Goal: Task Accomplishment & Management: Use online tool/utility

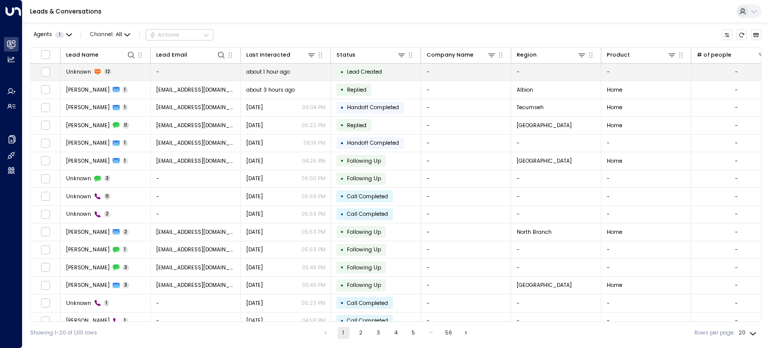
click at [88, 72] on span "Unknown" at bounding box center [78, 72] width 25 height 8
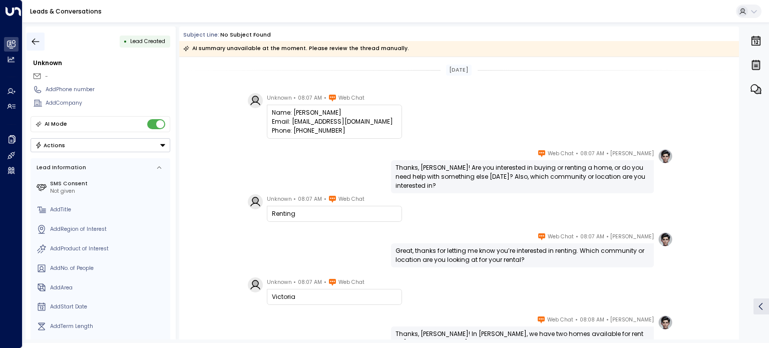
click at [30, 40] on button "button" at bounding box center [36, 42] width 18 height 18
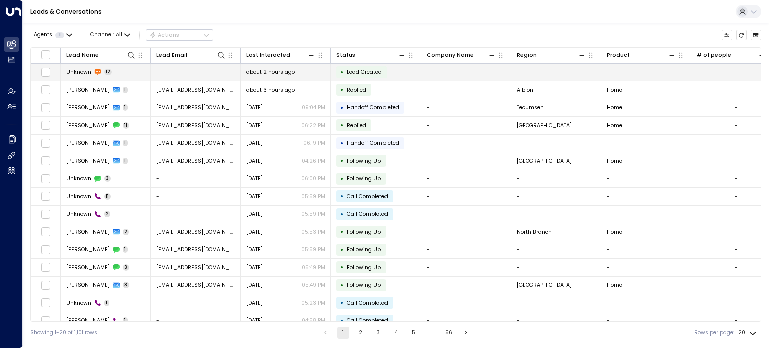
click at [81, 71] on span "Unknown" at bounding box center [78, 72] width 25 height 8
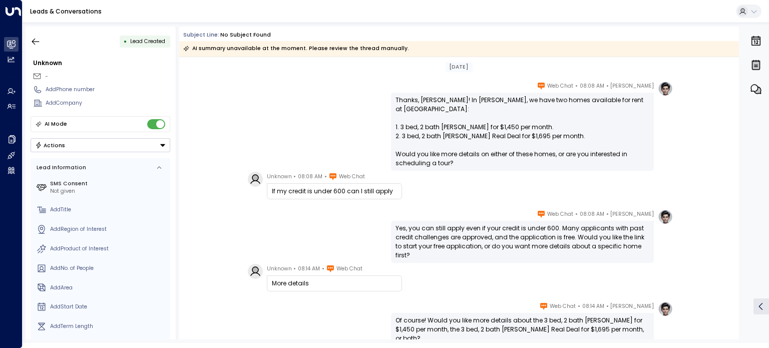
scroll to position [417, 0]
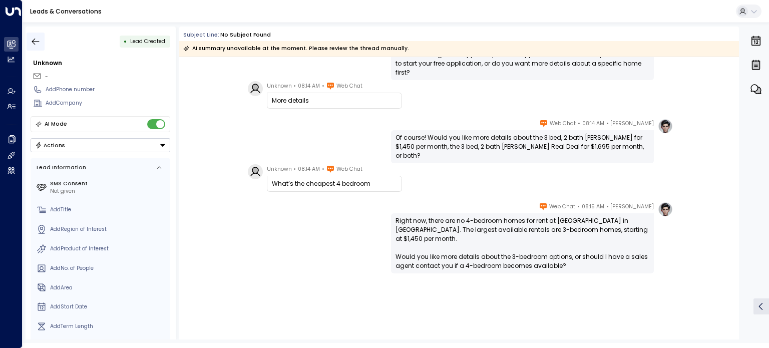
click at [37, 41] on icon "button" at bounding box center [36, 42] width 10 height 10
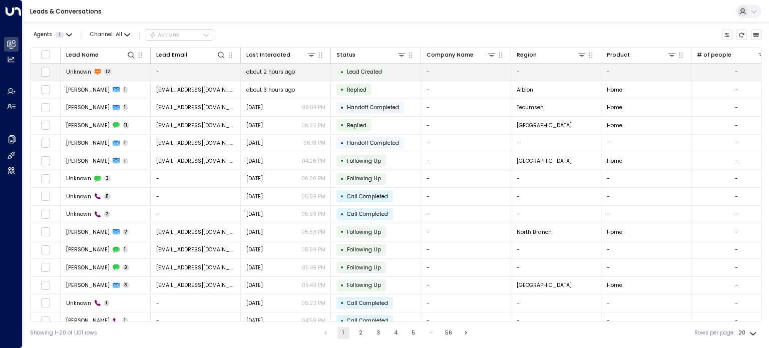
click at [87, 72] on span "Unknown" at bounding box center [78, 72] width 25 height 8
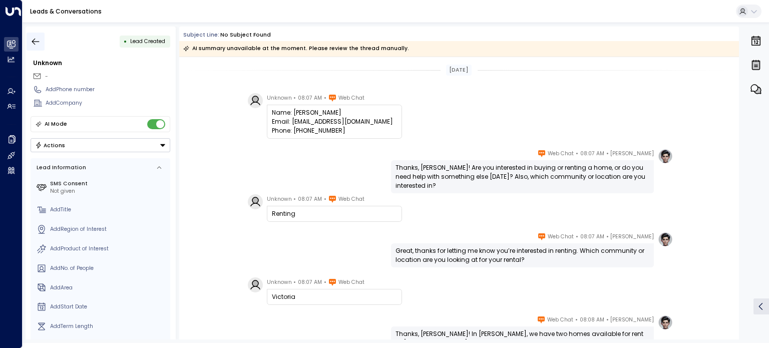
click at [40, 40] on icon "button" at bounding box center [36, 42] width 10 height 10
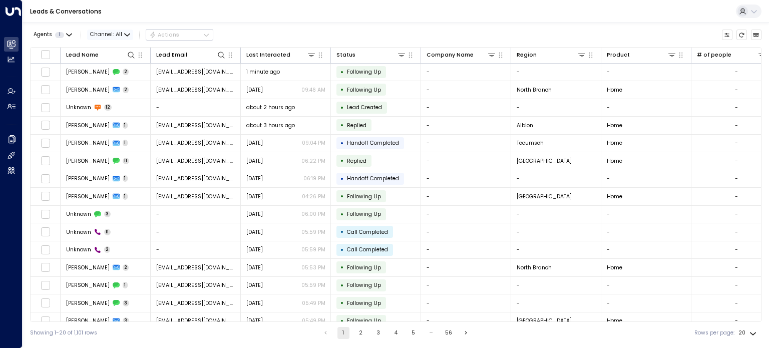
click at [128, 30] on span "Channel: All" at bounding box center [110, 35] width 46 height 11
click at [115, 104] on span "Web Chat" at bounding box center [112, 107] width 29 height 8
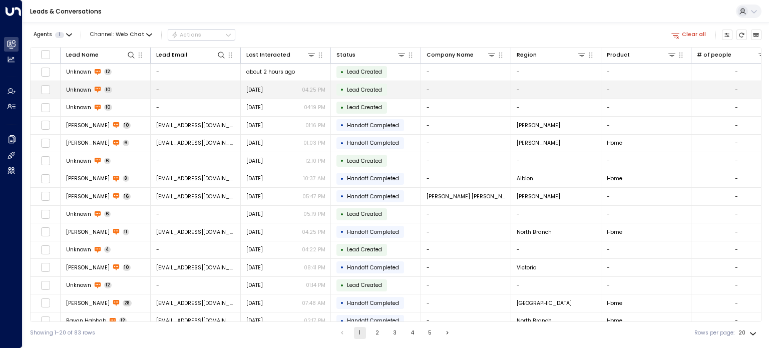
click at [73, 90] on span "Unknown" at bounding box center [78, 90] width 25 height 8
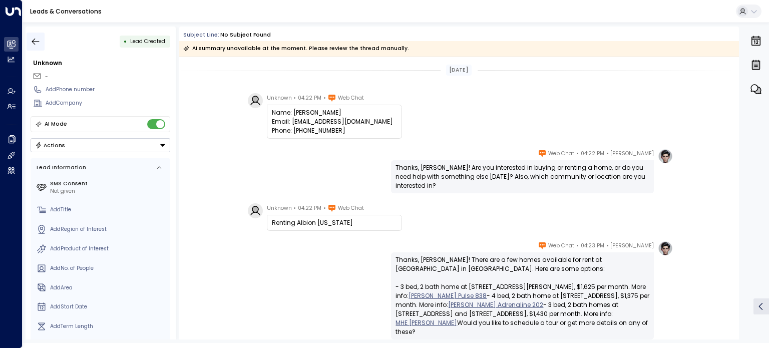
click at [35, 41] on icon "button" at bounding box center [36, 42] width 10 height 10
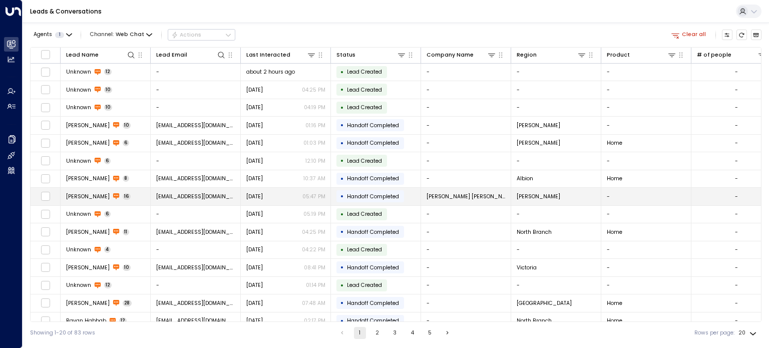
click at [92, 195] on span "[PERSON_NAME]" at bounding box center [88, 197] width 44 height 8
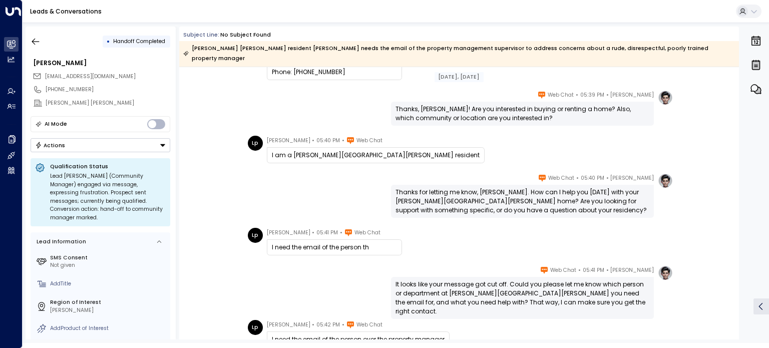
scroll to position [68, 0]
click at [32, 42] on icon "button" at bounding box center [36, 42] width 10 height 10
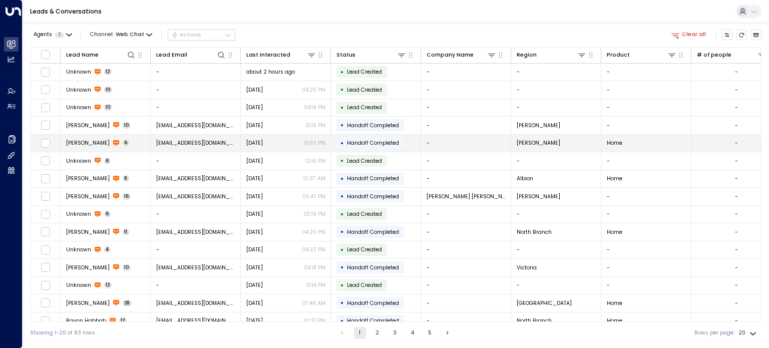
click at [84, 142] on span "[PERSON_NAME]" at bounding box center [88, 143] width 44 height 8
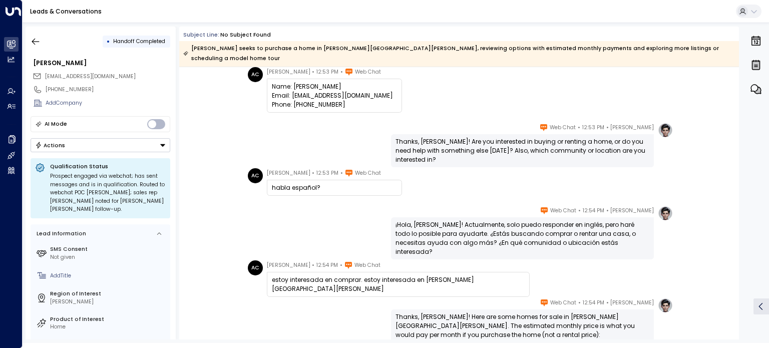
scroll to position [36, 0]
click at [34, 41] on icon "button" at bounding box center [36, 42] width 10 height 10
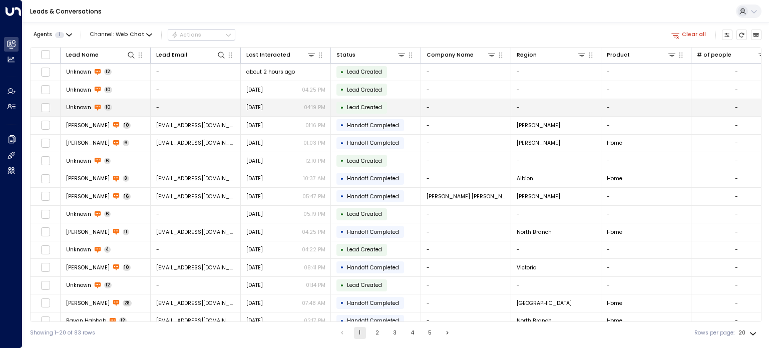
scroll to position [97, 0]
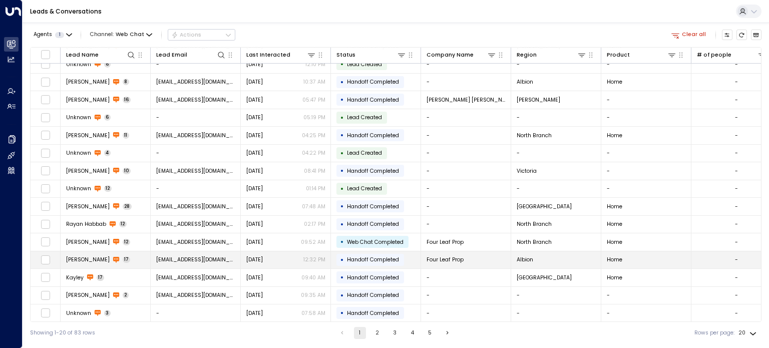
click at [353, 259] on span "Handoff Completed" at bounding box center [373, 260] width 52 height 8
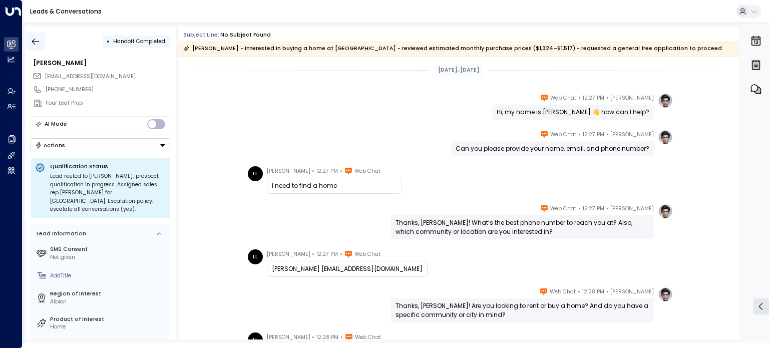
click at [35, 42] on icon "button" at bounding box center [36, 41] width 8 height 7
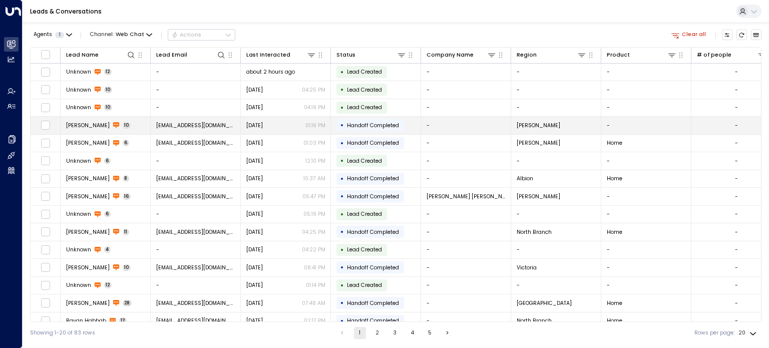
click at [87, 124] on span "[PERSON_NAME]" at bounding box center [88, 126] width 44 height 8
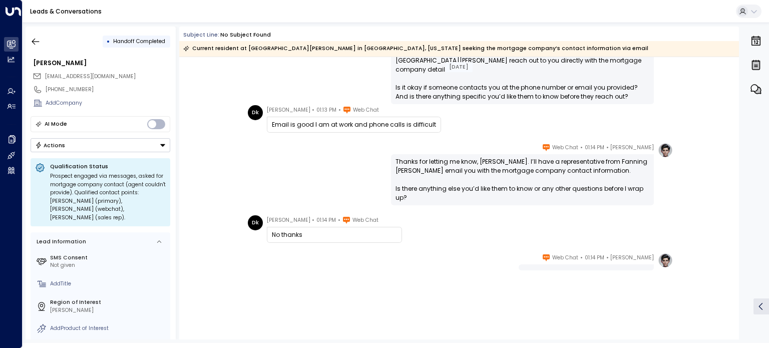
scroll to position [310, 0]
click at [41, 40] on button "button" at bounding box center [36, 42] width 18 height 18
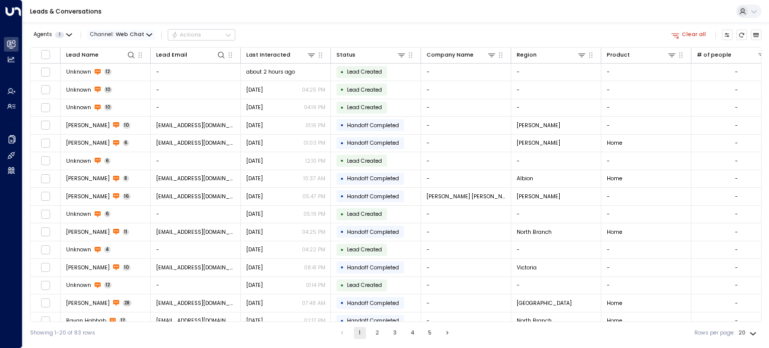
click at [129, 34] on span "Web Chat" at bounding box center [130, 35] width 29 height 6
click at [112, 87] on p "Email" at bounding box center [114, 83] width 32 height 8
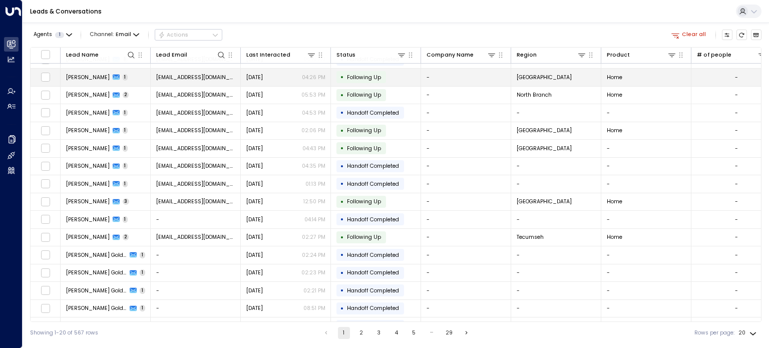
scroll to position [97, 0]
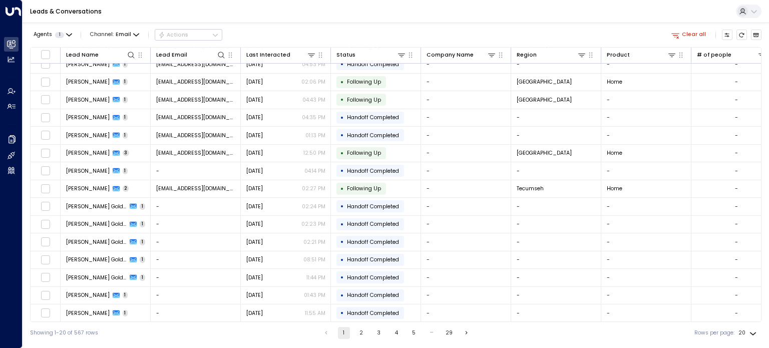
click at [363, 326] on div "Showing 1-20 of 567 rows 1 2 3 4 5 … 29 Rows per page: 20 **" at bounding box center [396, 333] width 732 height 22
click at [361, 333] on button "2" at bounding box center [362, 333] width 12 height 12
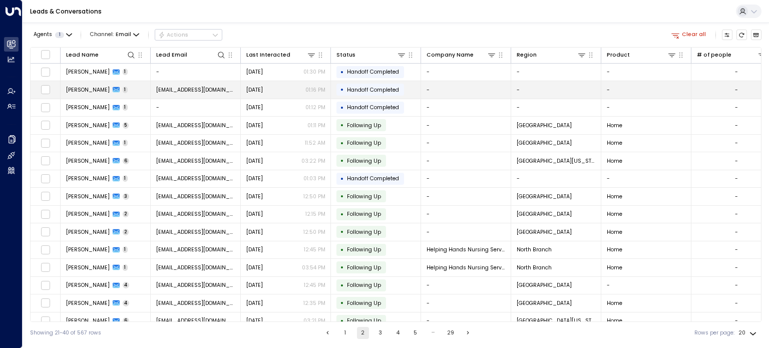
click at [79, 90] on span "[PERSON_NAME]" at bounding box center [88, 90] width 44 height 8
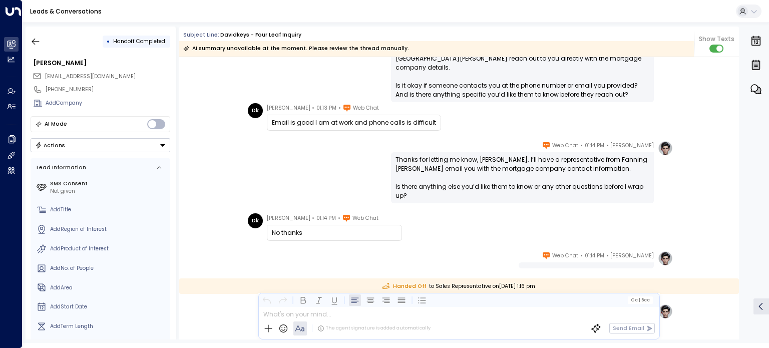
scroll to position [310, 0]
click at [32, 41] on icon "button" at bounding box center [36, 41] width 8 height 7
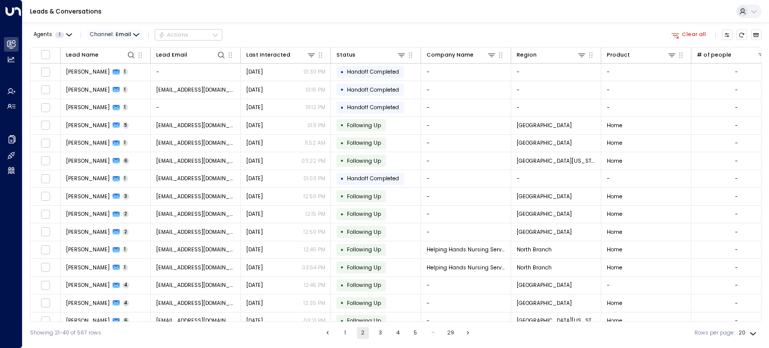
click at [133, 35] on icon "button" at bounding box center [136, 35] width 6 height 6
click at [112, 58] on p "SMS" at bounding box center [107, 56] width 24 height 5
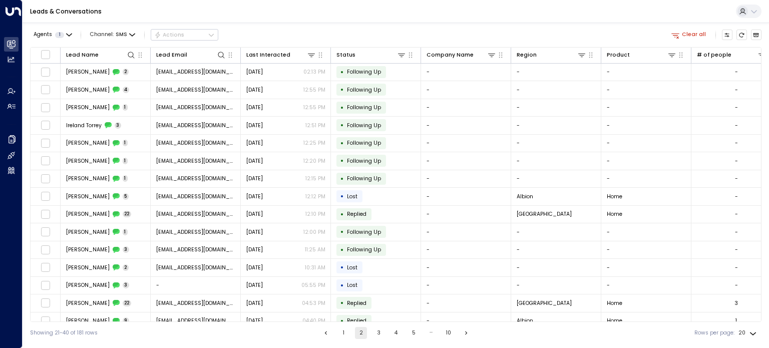
click at [112, 64] on td "[PERSON_NAME] 2" at bounding box center [106, 73] width 90 height 18
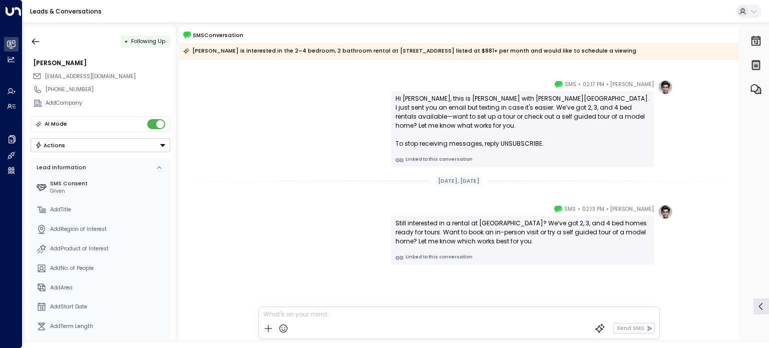
scroll to position [16, 0]
click at [35, 41] on icon "button" at bounding box center [36, 41] width 8 height 7
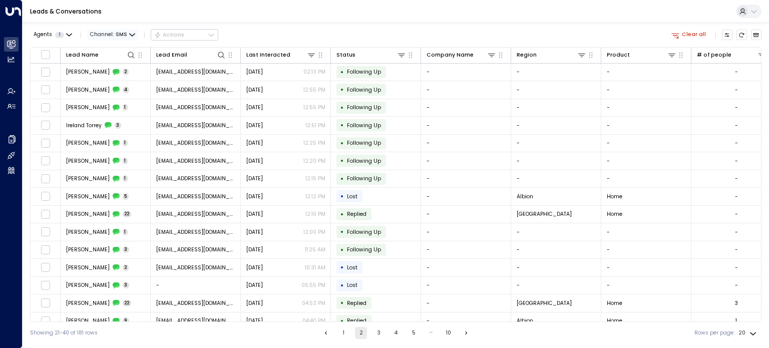
click at [130, 34] on icon "button" at bounding box center [132, 35] width 6 height 6
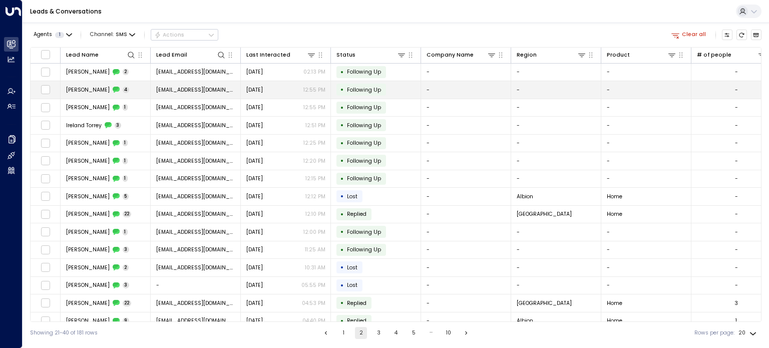
drag, startPoint x: 139, startPoint y: 63, endPoint x: 140, endPoint y: 93, distance: 30.1
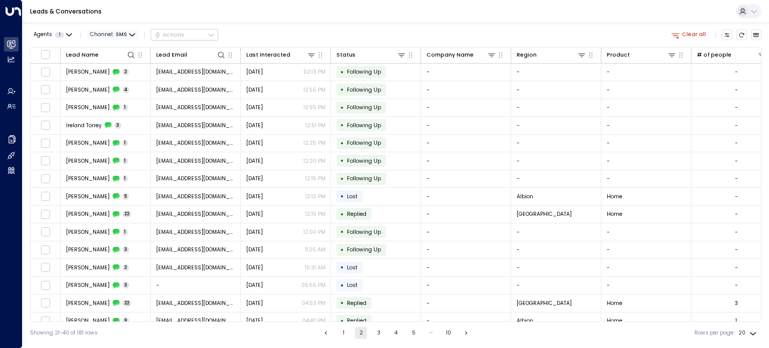
click at [130, 32] on icon "button" at bounding box center [132, 35] width 6 height 6
click at [122, 32] on div "All SMS Email WhatsApp Voice Web Chat" at bounding box center [384, 174] width 769 height 348
click at [122, 32] on span "SMS" at bounding box center [122, 35] width 12 height 6
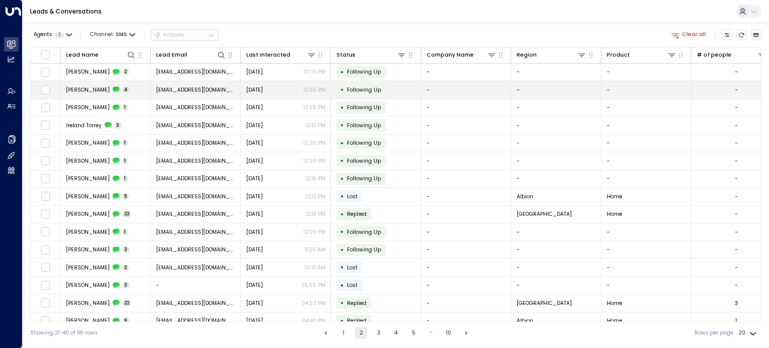
drag, startPoint x: 139, startPoint y: 59, endPoint x: 136, endPoint y: 89, distance: 29.7
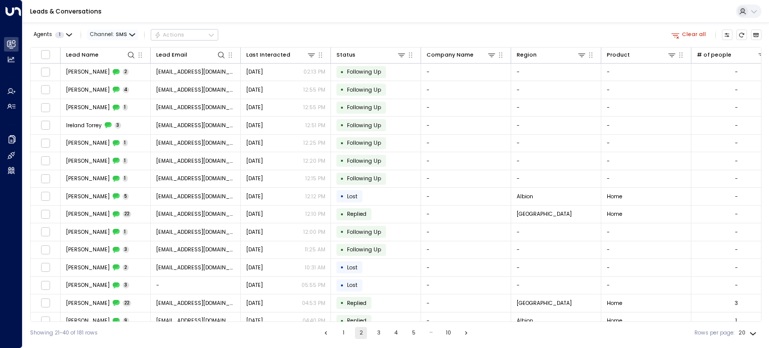
click at [130, 32] on icon "button" at bounding box center [132, 35] width 6 height 6
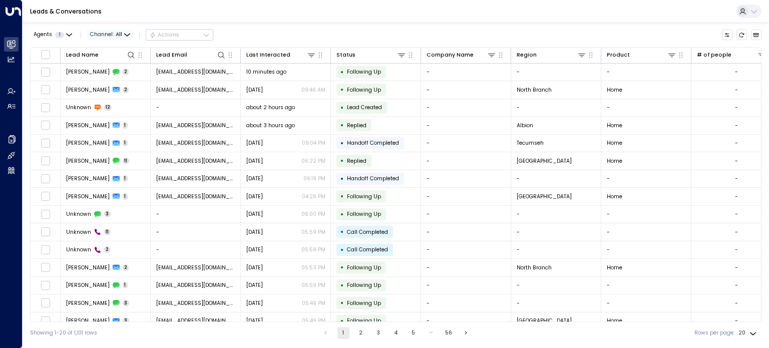
click at [117, 33] on span "All" at bounding box center [119, 35] width 7 height 6
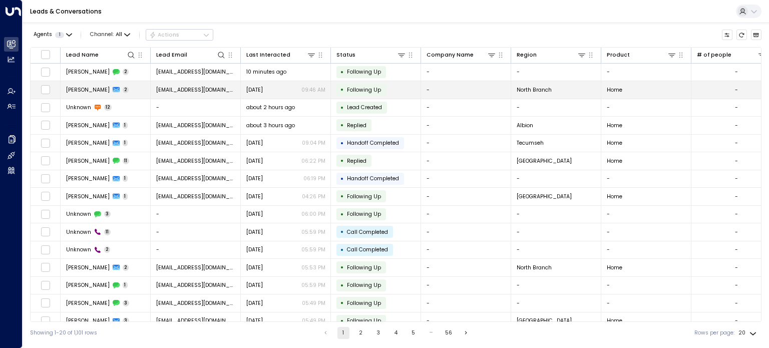
drag, startPoint x: 138, startPoint y: 71, endPoint x: 138, endPoint y: 92, distance: 21.5
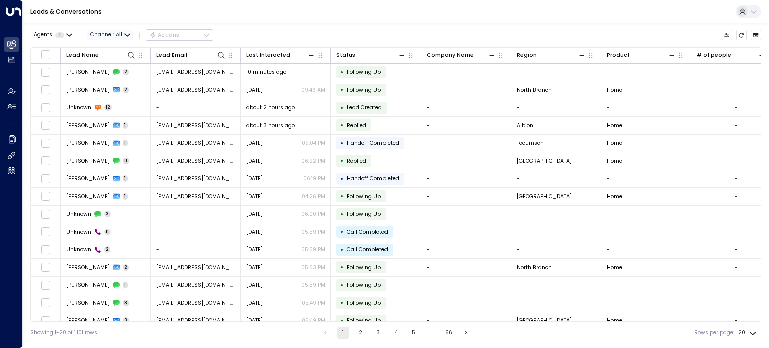
click at [126, 36] on icon "button" at bounding box center [126, 35] width 5 height 2
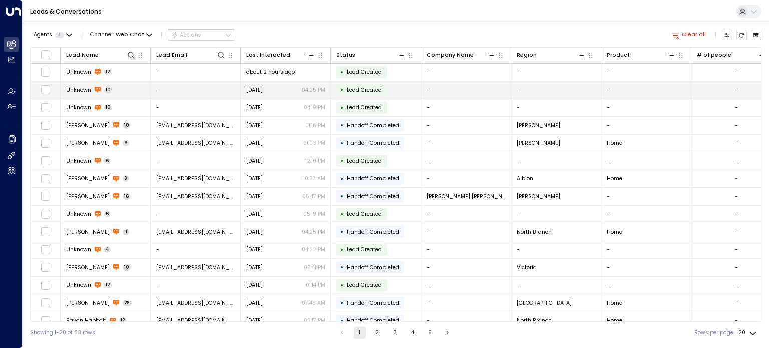
click at [81, 90] on span "Unknown" at bounding box center [78, 90] width 25 height 8
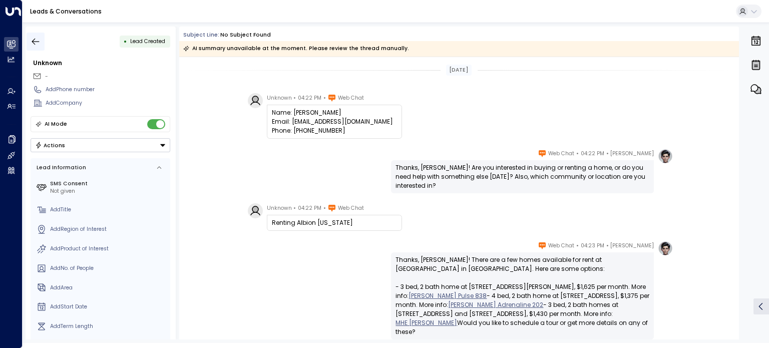
click at [35, 41] on icon "button" at bounding box center [36, 41] width 8 height 7
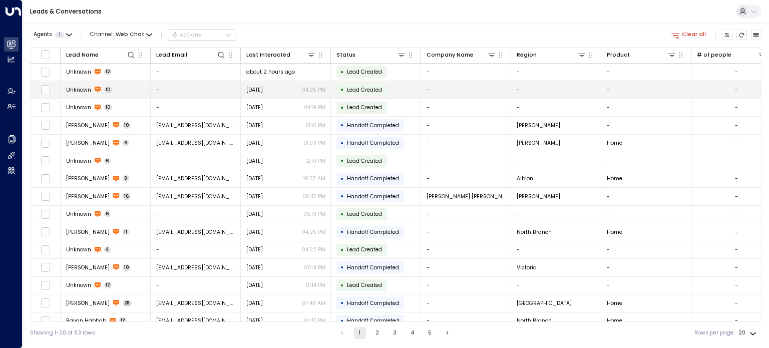
click at [88, 88] on span "Unknown" at bounding box center [78, 90] width 25 height 8
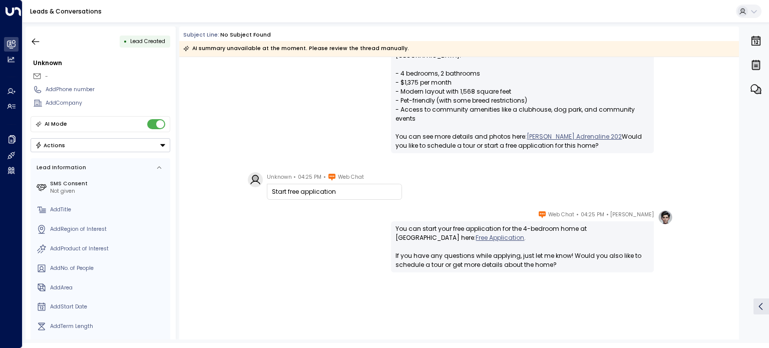
scroll to position [523, 0]
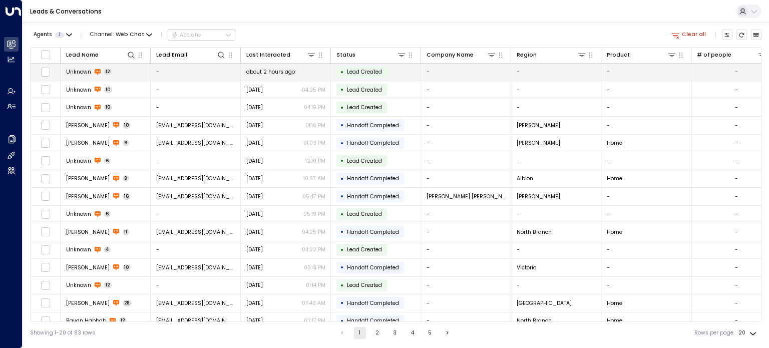
click at [84, 71] on span "Unknown" at bounding box center [78, 72] width 25 height 8
click at [69, 75] on span "Unknown" at bounding box center [78, 72] width 25 height 8
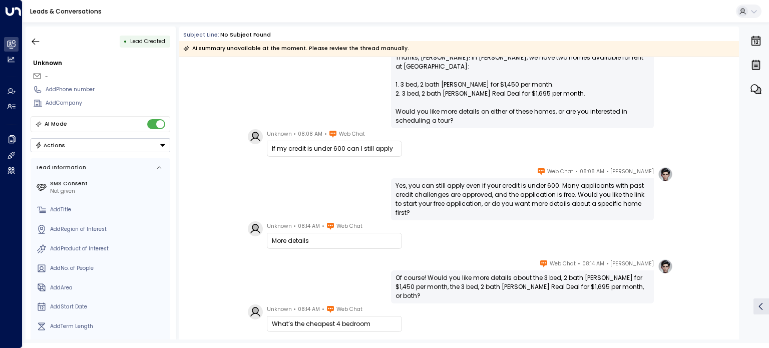
scroll to position [276, 0]
click at [33, 42] on icon "button" at bounding box center [36, 41] width 8 height 7
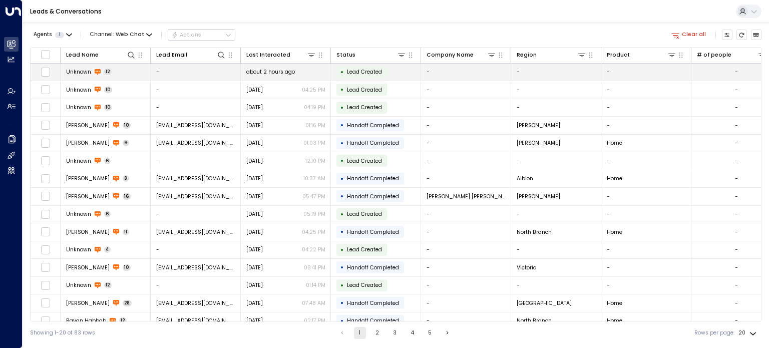
click at [85, 72] on span "Unknown" at bounding box center [78, 72] width 25 height 8
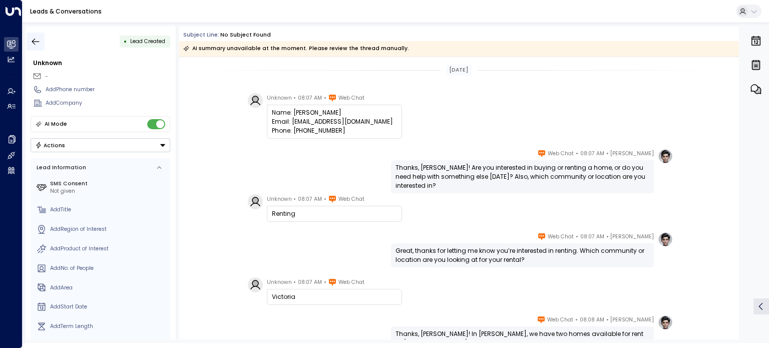
click at [36, 39] on icon "button" at bounding box center [36, 42] width 10 height 10
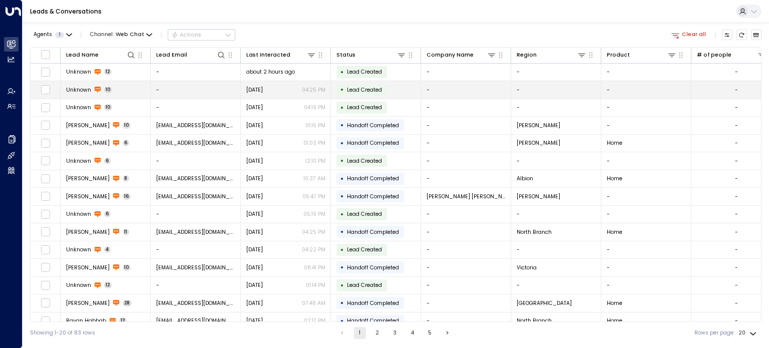
click at [72, 91] on span "Unknown" at bounding box center [78, 90] width 25 height 8
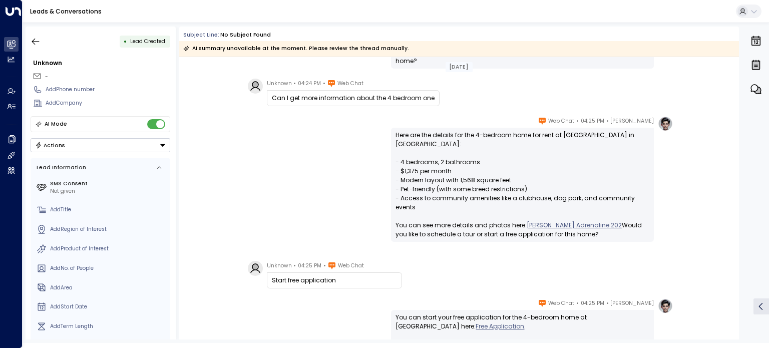
scroll to position [523, 0]
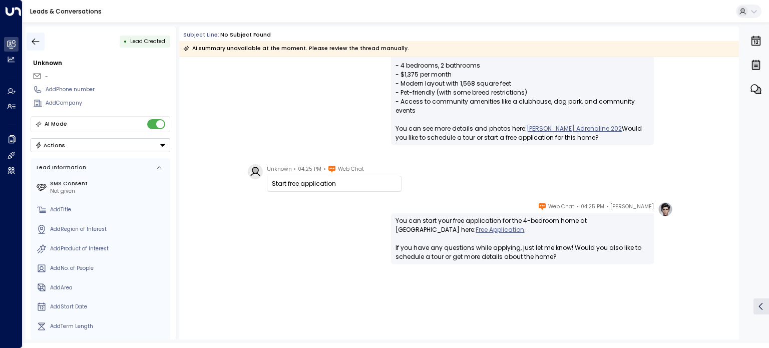
click at [39, 44] on icon "button" at bounding box center [36, 42] width 10 height 10
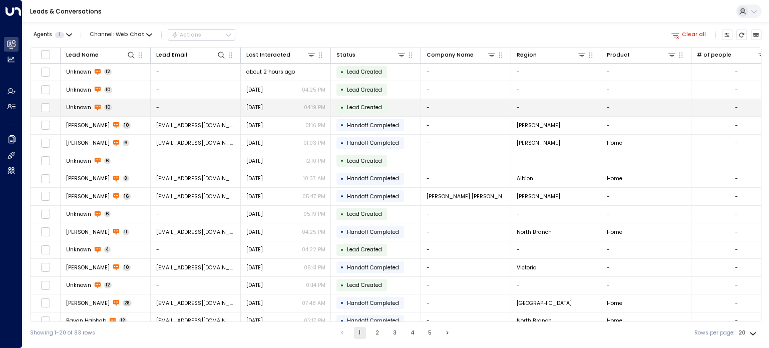
click at [87, 104] on span "Unknown" at bounding box center [78, 108] width 25 height 8
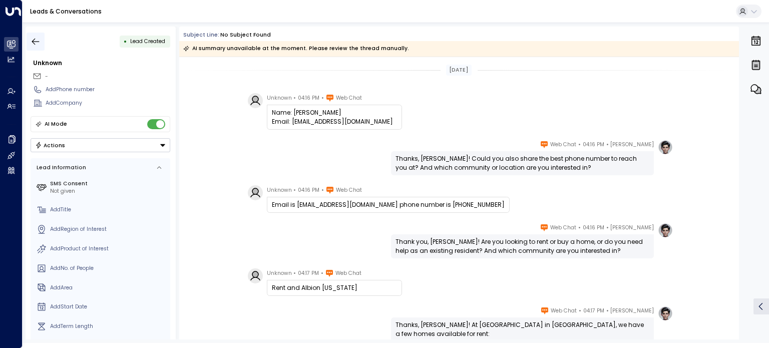
click at [34, 42] on icon "button" at bounding box center [36, 41] width 8 height 7
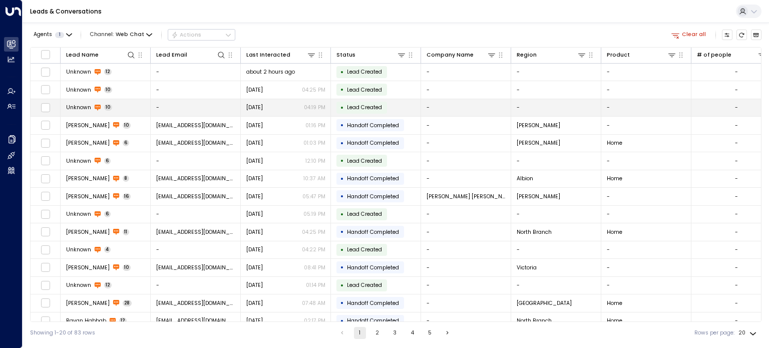
click at [78, 106] on span "Unknown" at bounding box center [78, 108] width 25 height 8
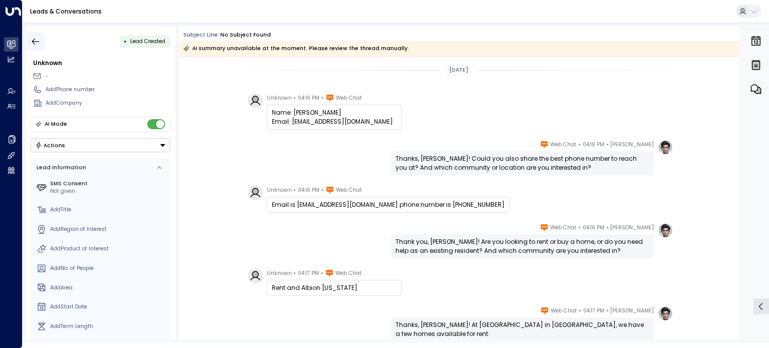
click at [33, 42] on icon "button" at bounding box center [36, 41] width 8 height 7
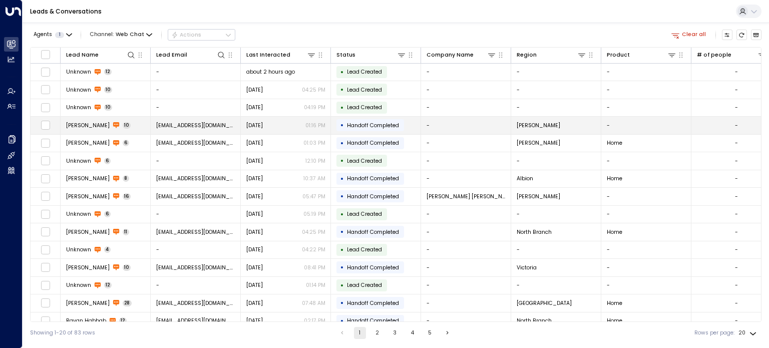
click at [79, 126] on span "[PERSON_NAME]" at bounding box center [88, 126] width 44 height 8
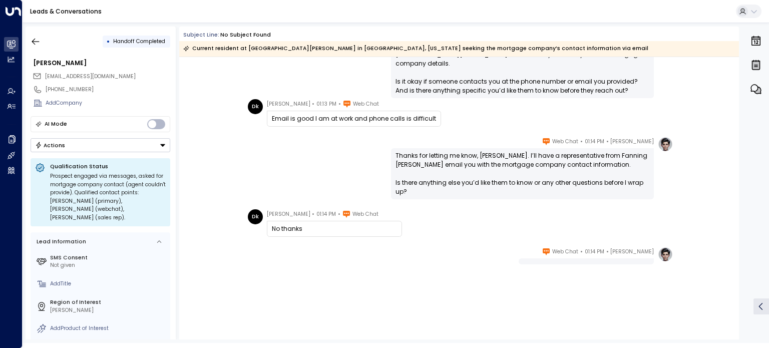
scroll to position [315, 0]
click at [33, 43] on icon "button" at bounding box center [36, 41] width 8 height 7
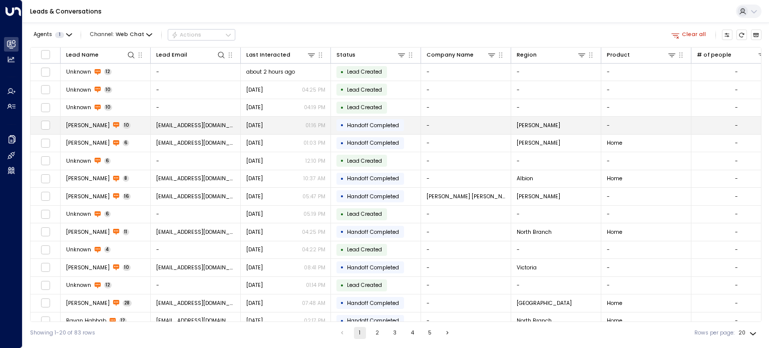
click at [194, 127] on span "[EMAIL_ADDRESS][DOMAIN_NAME]" at bounding box center [195, 126] width 79 height 8
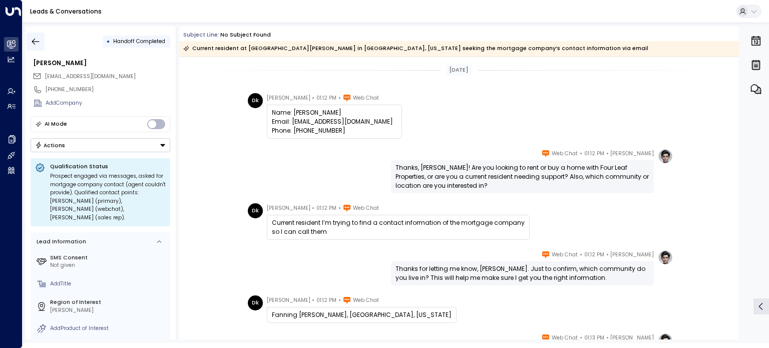
click at [35, 41] on icon "button" at bounding box center [36, 41] width 8 height 7
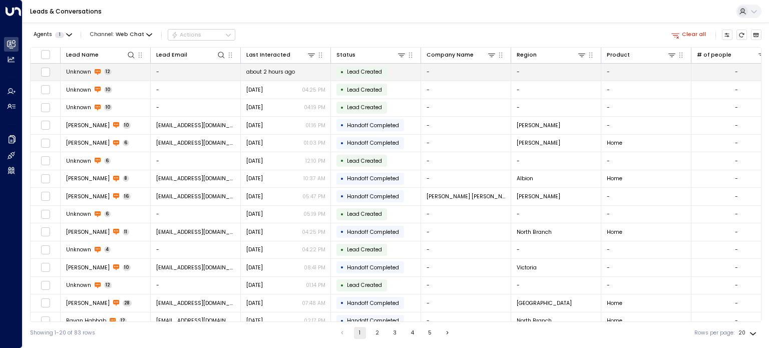
click at [78, 71] on span "Unknown" at bounding box center [78, 72] width 25 height 8
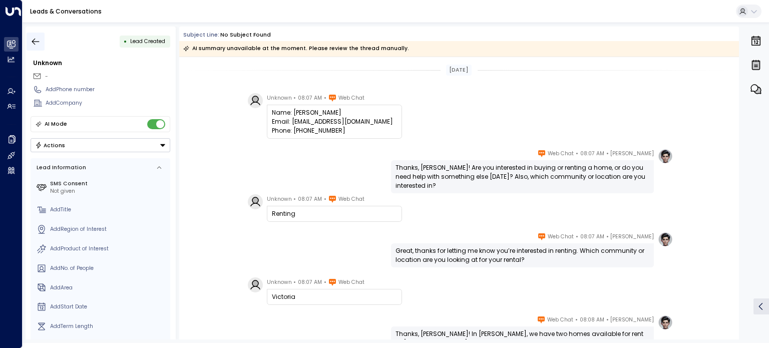
click at [37, 41] on icon "button" at bounding box center [36, 41] width 8 height 7
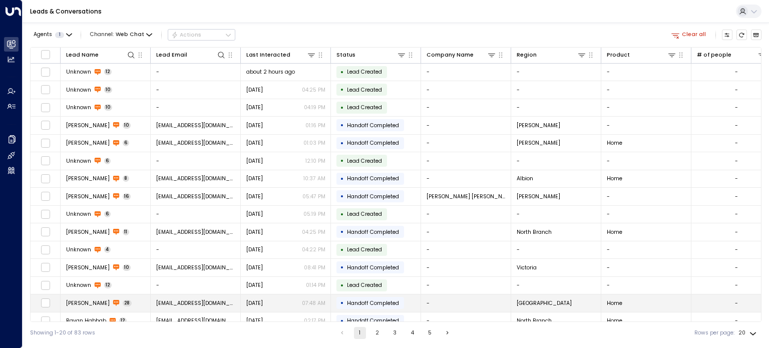
scroll to position [8, 0]
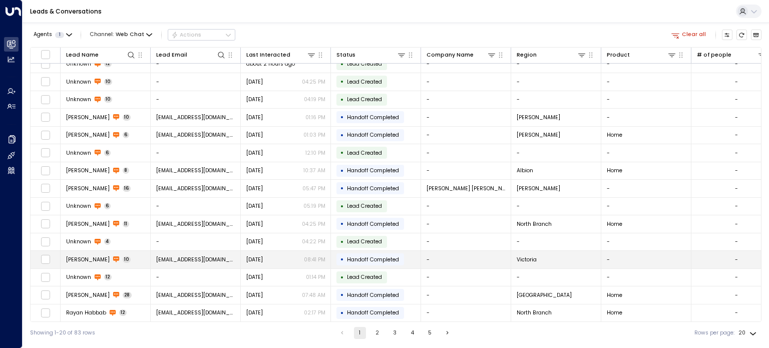
click at [358, 256] on span "Handoff Completed" at bounding box center [373, 260] width 52 height 8
